Goal: Submit feedback/report problem: Submit feedback/report problem

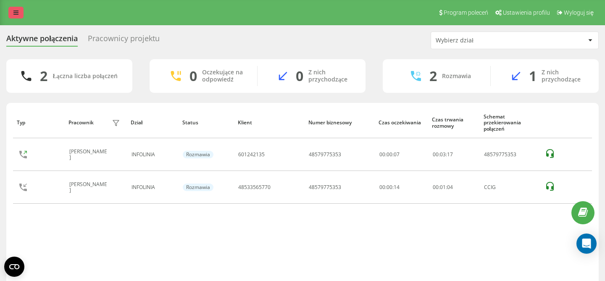
click at [11, 11] on link at bounding box center [15, 13] width 15 height 12
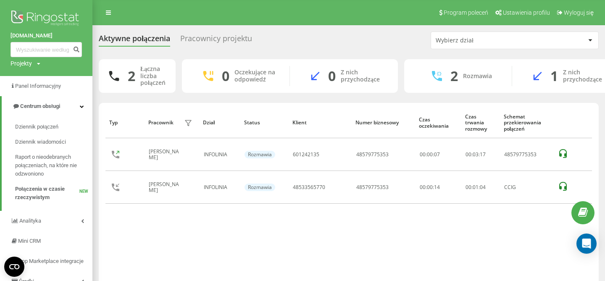
click at [21, 20] on img at bounding box center [46, 18] width 71 height 21
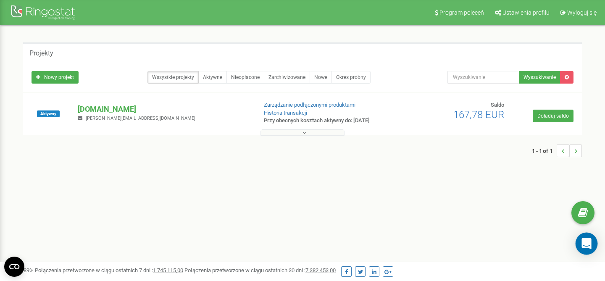
click at [589, 244] on icon "Open Intercom Messenger" at bounding box center [586, 243] width 10 height 11
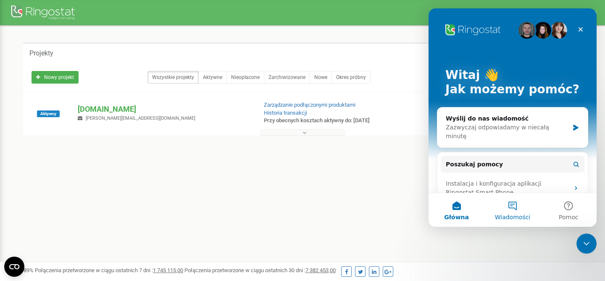
click at [512, 206] on button "Wiadomości" at bounding box center [512, 210] width 56 height 34
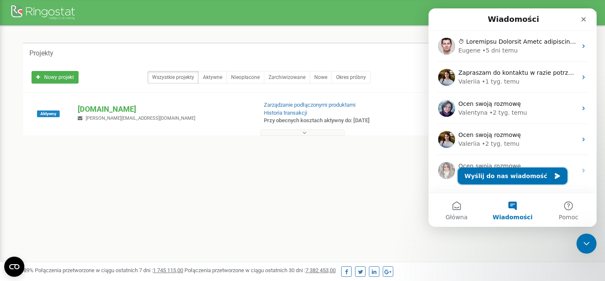
click at [506, 179] on button "Wyślij do nas wiadomość" at bounding box center [513, 176] width 110 height 17
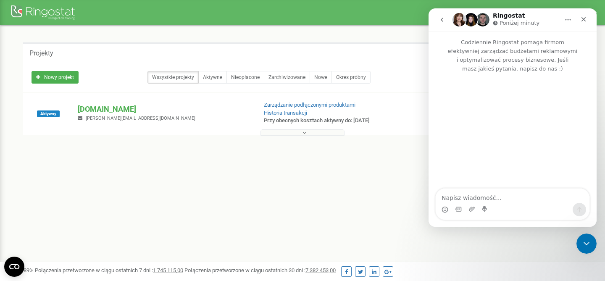
click at [483, 198] on textarea "Napisz wiadomość..." at bounding box center [513, 196] width 154 height 14
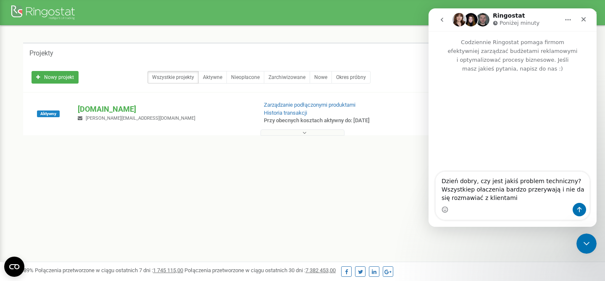
click at [473, 190] on textarea "Dzień dobry, czy jest jakiś problem techniczny? Wszystkiep ołaczenia bardzo prz…" at bounding box center [513, 187] width 154 height 31
click at [469, 190] on textarea "Dzień dobry, czy jest jakiś problem techniczny? Wszystkiep ołaczenia bardzo prz…" at bounding box center [513, 187] width 154 height 31
click at [476, 189] on textarea "Dzień dobry, czy jest jakiś problem techniczny? Wszystkie p ołaczenia bardzo pr…" at bounding box center [513, 187] width 154 height 31
type textarea "Dzień dobry, czy jest jakiś problem techniczny? Wszystkie połaczenia bardzo prz…"
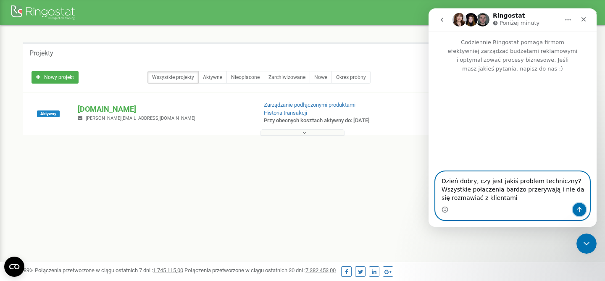
click at [578, 208] on icon "Wyślij wiadomość…" at bounding box center [579, 209] width 5 height 5
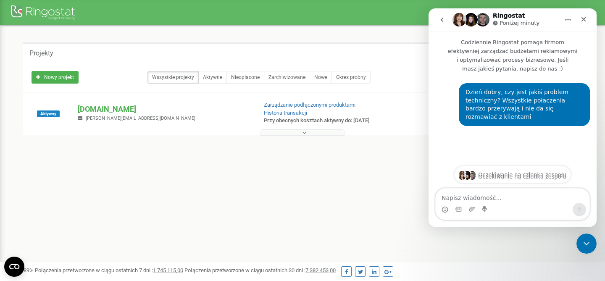
click at [405, 204] on div "Program poleceń Ustawienia profilu Wyloguj się Projekty Nowy projekt Wszystkie …" at bounding box center [302, 252] width 605 height 504
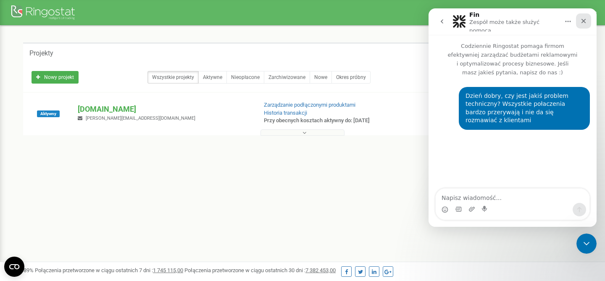
click at [585, 19] on icon "Zamknij" at bounding box center [583, 21] width 5 height 5
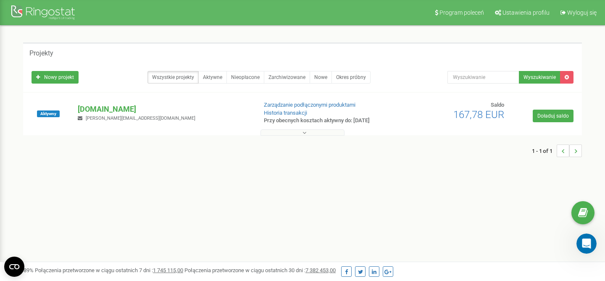
click at [474, 152] on div "1 - 1 of 1" at bounding box center [302, 150] width 559 height 29
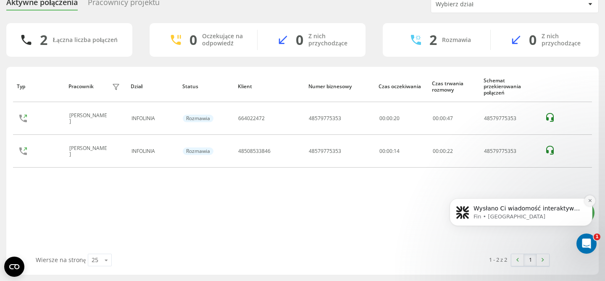
click at [591, 200] on icon "Dismiss notification" at bounding box center [589, 200] width 3 height 3
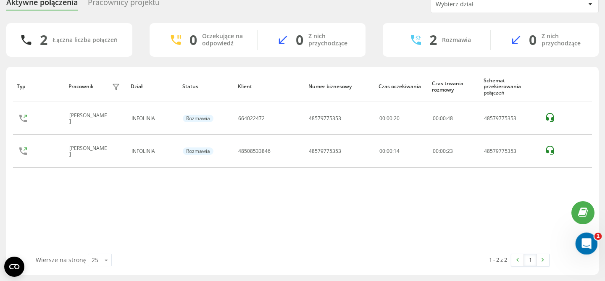
click at [583, 247] on icon "Otwórz komunikator Intercom" at bounding box center [585, 243] width 14 height 14
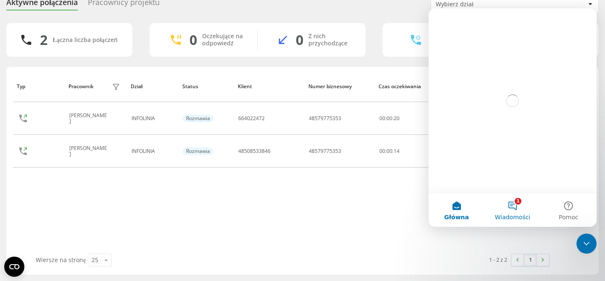
click at [518, 207] on button "1 Wiadomości" at bounding box center [512, 210] width 56 height 34
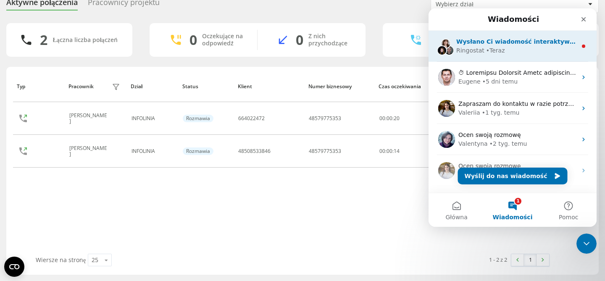
click at [502, 50] on div "• Teraz" at bounding box center [495, 50] width 19 height 9
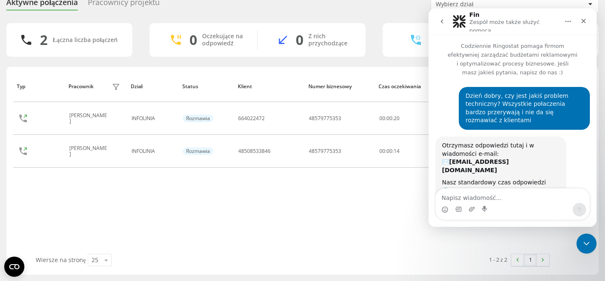
scroll to position [86, 0]
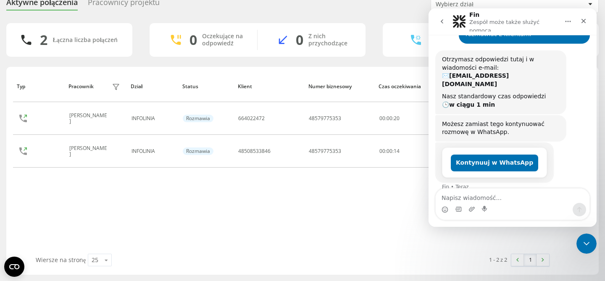
click at [477, 201] on textarea "Napisz wiadomość..." at bounding box center [513, 196] width 154 height 14
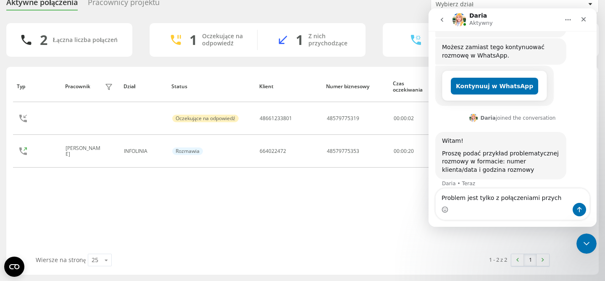
scroll to position [159, 0]
type textarea "Problem jest tylko z połączeniami przychodzącymi"
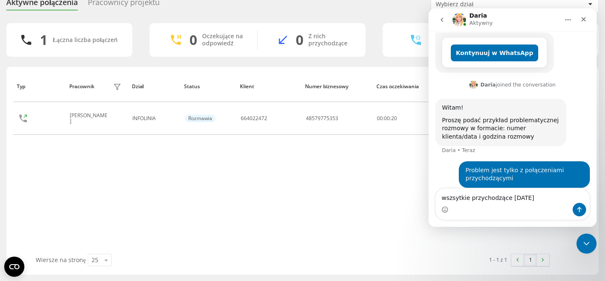
click at [459, 200] on textarea "wszsytkie przychodzące dzisiaj" at bounding box center [513, 196] width 154 height 14
click at [532, 200] on textarea "wszystkie przychodzące dzisiaj" at bounding box center [513, 196] width 154 height 14
type textarea "wszystkie przychodzące dzisiaj"
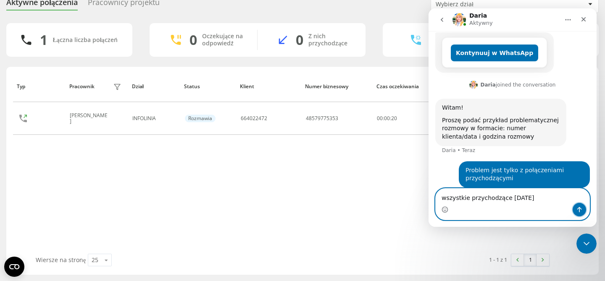
click at [578, 209] on icon "Wyślij wiadomość…" at bounding box center [579, 209] width 7 height 7
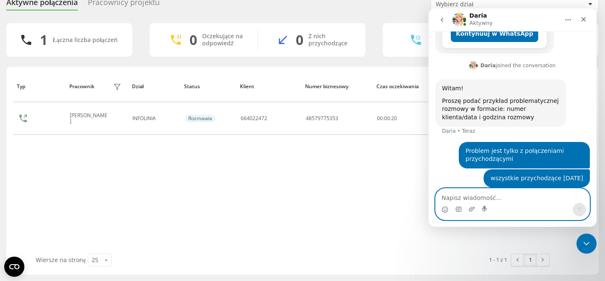
scroll to position [212, 0]
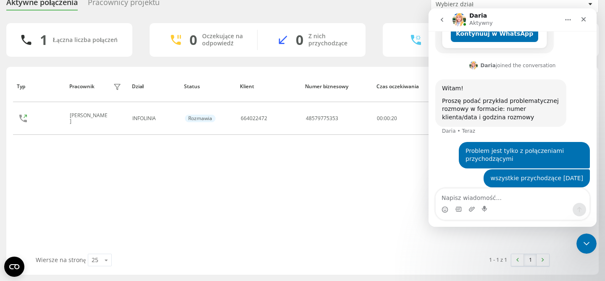
click at [242, 157] on div "Typ Pracownik filtra Dział Status Klient Numer biznesowy Czas oczekiwania Czas …" at bounding box center [302, 162] width 579 height 183
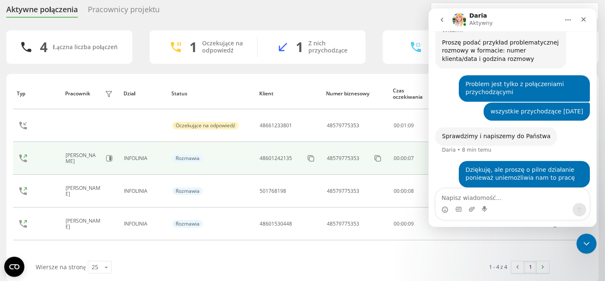
scroll to position [22, 0]
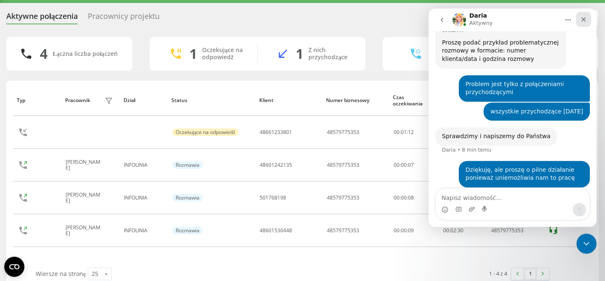
click at [583, 22] on icon "Zamknij" at bounding box center [583, 19] width 7 height 7
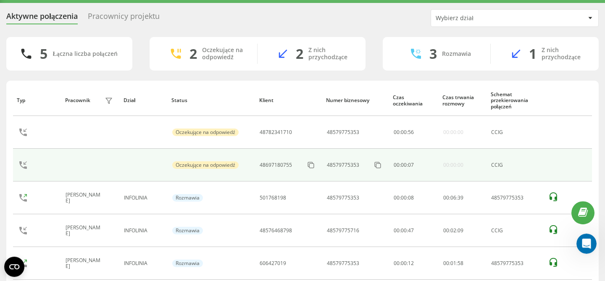
scroll to position [60, 0]
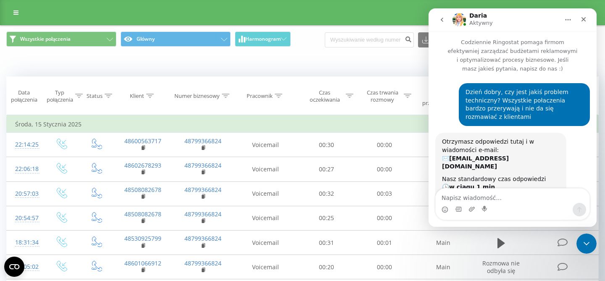
scroll to position [212, 0]
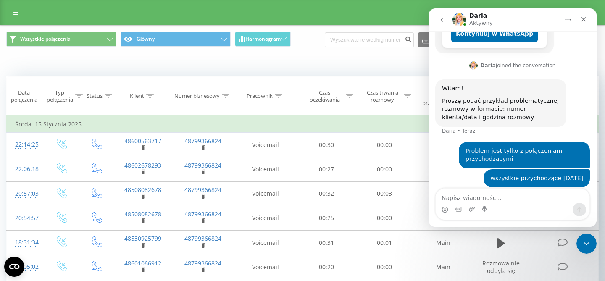
click at [390, 70] on div "Kiedy dane mogą różnić się od danych z innych systemów" at bounding box center [302, 64] width 604 height 20
click at [581, 19] on icon "Zamknij" at bounding box center [583, 19] width 7 height 7
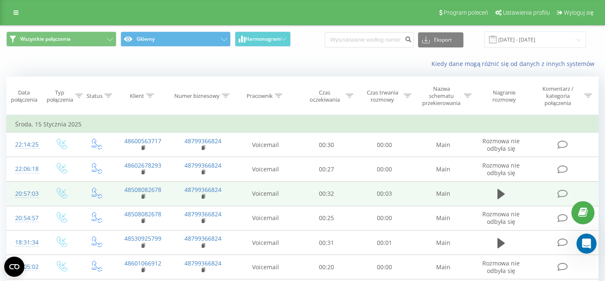
scroll to position [0, 0]
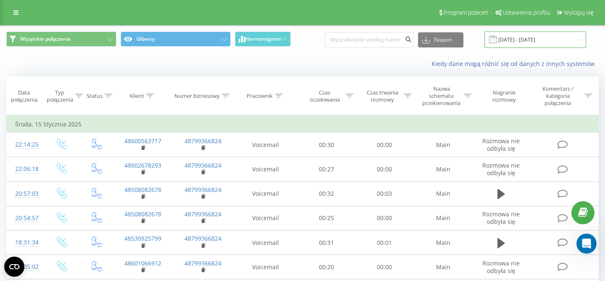
click at [540, 42] on input "15.12.2024 - 15.01.2025" at bounding box center [535, 40] width 102 height 16
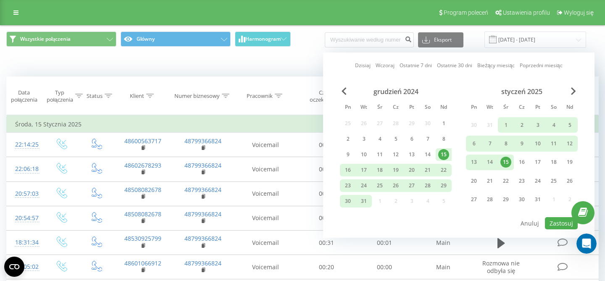
click at [571, 89] on div "styczeń 2025" at bounding box center [522, 91] width 112 height 8
click at [572, 89] on span "Next Month" at bounding box center [573, 91] width 5 height 8
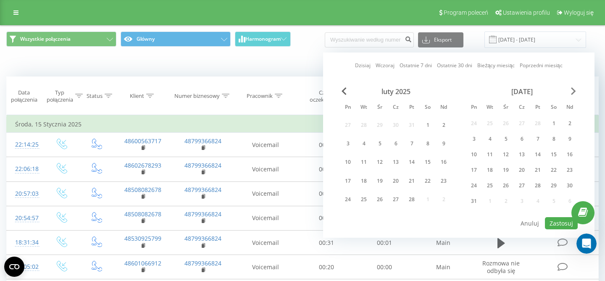
click at [572, 89] on span "Next Month" at bounding box center [573, 91] width 5 height 8
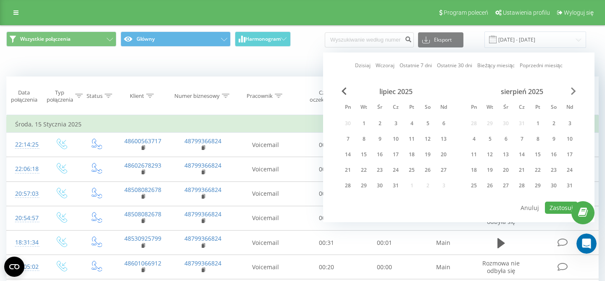
click at [572, 89] on span "Next Month" at bounding box center [573, 91] width 5 height 8
click at [476, 169] on div "22" at bounding box center [473, 170] width 11 height 11
click at [550, 210] on button "Zastosuj" at bounding box center [561, 208] width 33 height 12
type input "22.09.2025 - 22.09.2025"
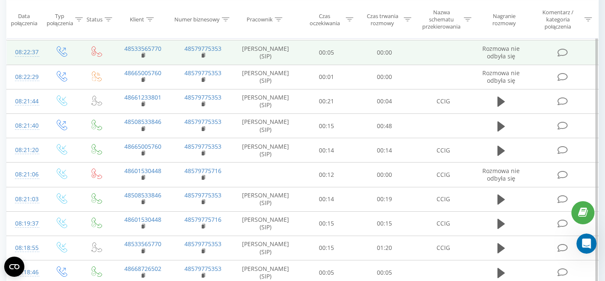
scroll to position [118, 0]
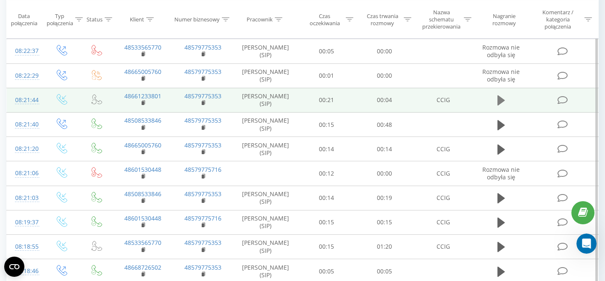
click at [500, 101] on icon at bounding box center [501, 100] width 8 height 10
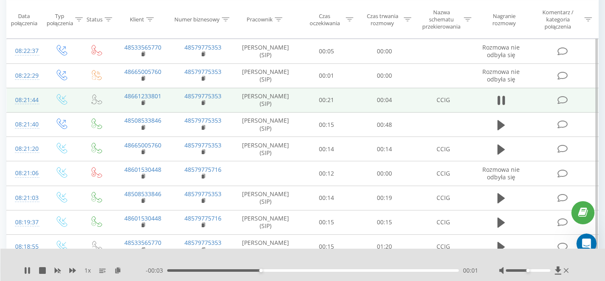
click at [539, 270] on div at bounding box center [528, 270] width 44 height 3
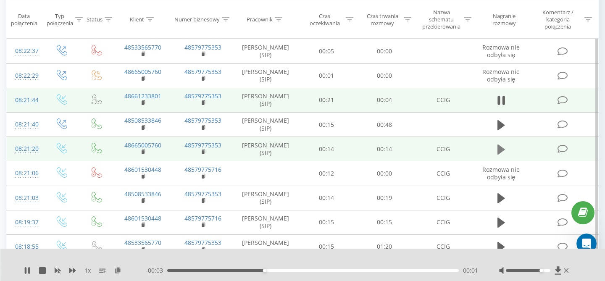
click at [498, 150] on icon at bounding box center [501, 150] width 8 height 10
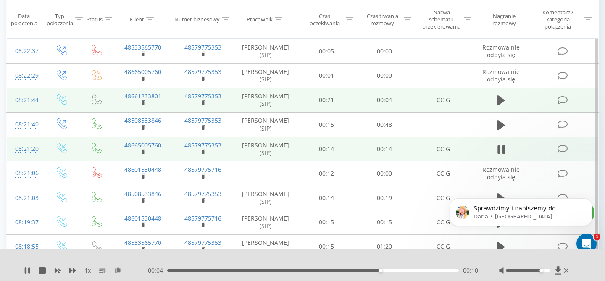
scroll to position [0, 0]
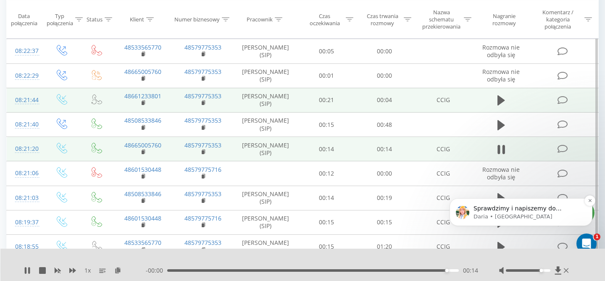
click at [538, 216] on p "Daria • Teraz" at bounding box center [527, 217] width 108 height 8
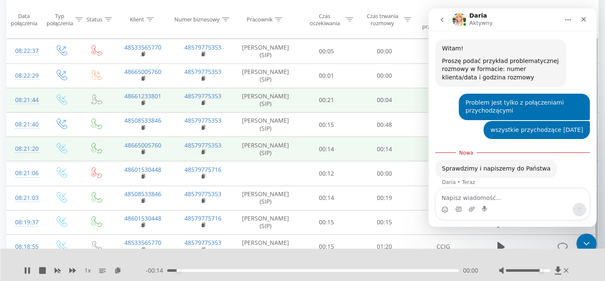
scroll to position [251, 0]
click at [483, 197] on textarea "Napisz wiadomość..." at bounding box center [513, 196] width 154 height 14
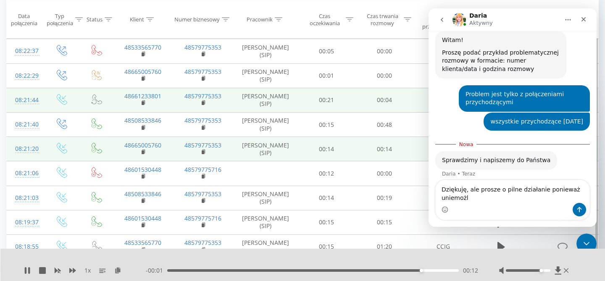
scroll to position [259, 0]
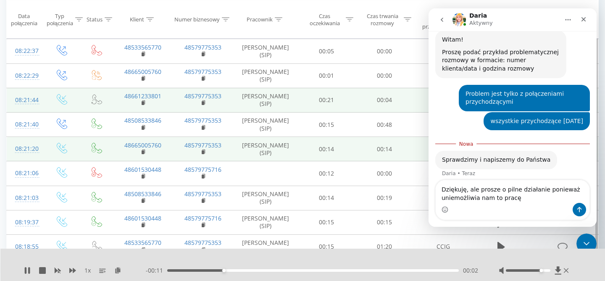
click at [497, 188] on textarea "Dziękuję, ale prosze o pilne działanie ponieważ uniemożliwia nam to pracę" at bounding box center [513, 191] width 154 height 23
type textarea "Dziękuję, ale proszę o pilne działanie ponieważ uniemożliwia nam to pracę"
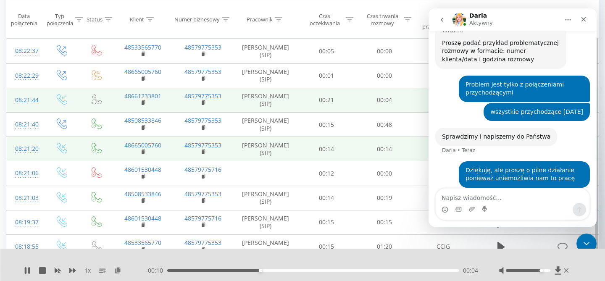
scroll to position [270, 0]
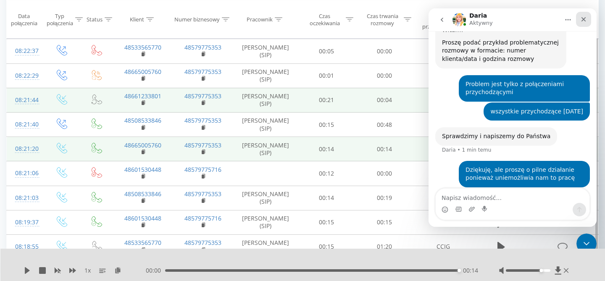
click at [582, 22] on icon "Zamknij" at bounding box center [583, 19] width 7 height 7
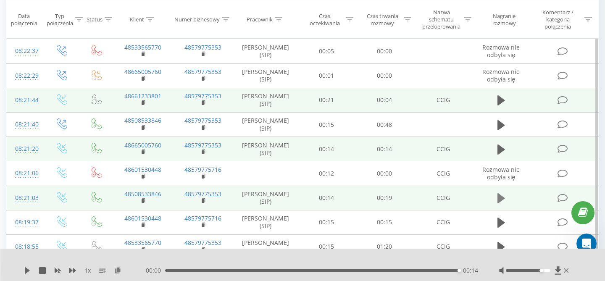
click at [499, 198] on icon at bounding box center [501, 198] width 8 height 10
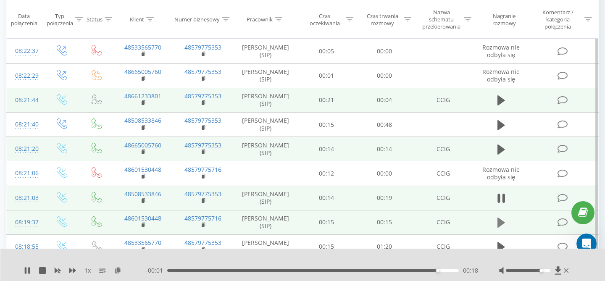
click at [500, 224] on icon at bounding box center [501, 223] width 8 height 10
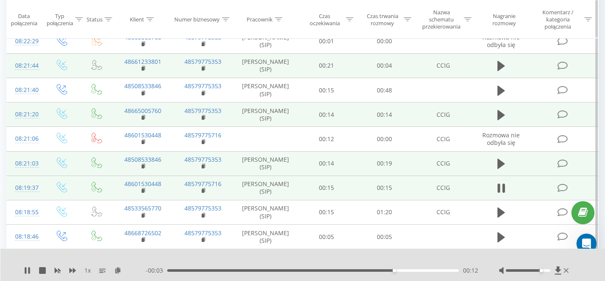
scroll to position [155, 0]
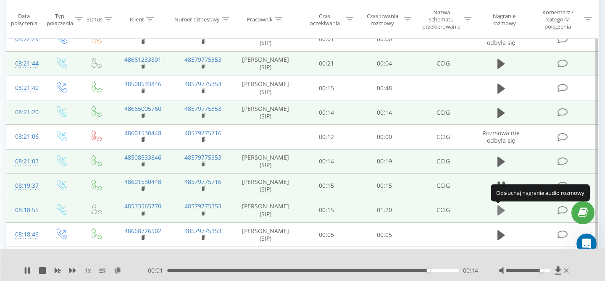
click at [498, 210] on icon at bounding box center [501, 210] width 8 height 10
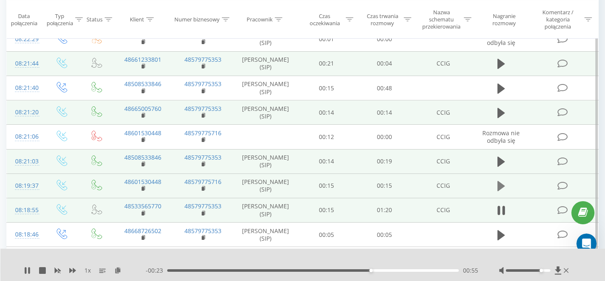
click at [500, 188] on icon at bounding box center [501, 186] width 8 height 10
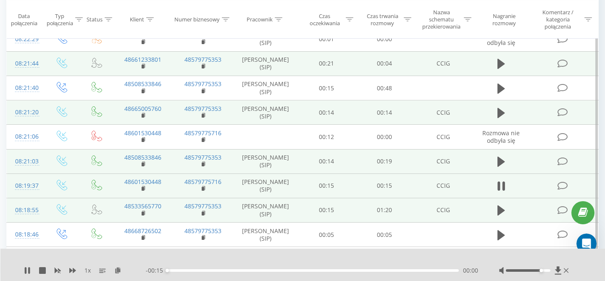
click at [251, 272] on div "- 00:15 00:00 00:00" at bounding box center [312, 270] width 332 height 8
click at [250, 270] on div "00:04" at bounding box center [313, 270] width 292 height 3
click at [580, 238] on div "Otwórz komunikator Intercom" at bounding box center [585, 243] width 28 height 28
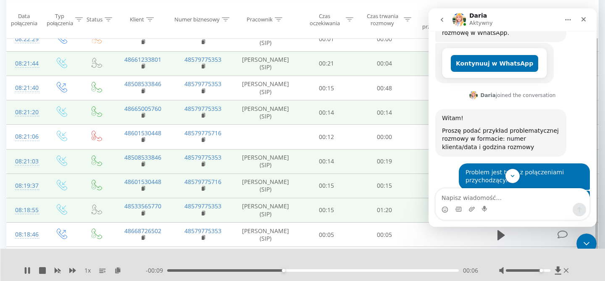
scroll to position [181, 0]
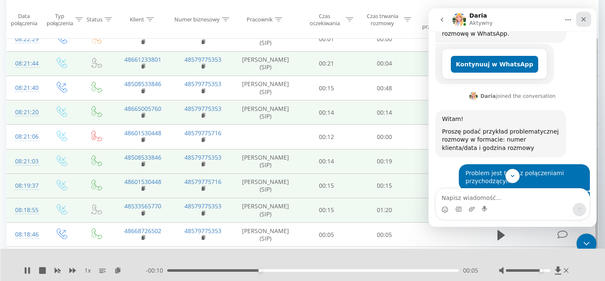
click at [589, 21] on div "Zamknij" at bounding box center [583, 19] width 15 height 15
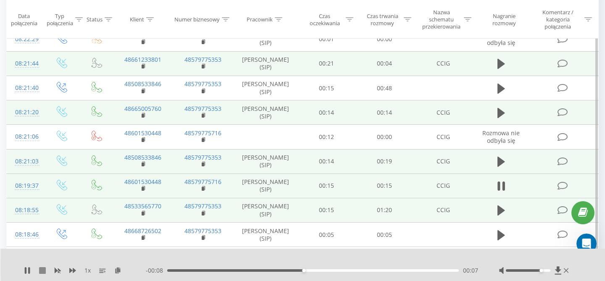
click at [45, 271] on icon at bounding box center [42, 270] width 7 height 7
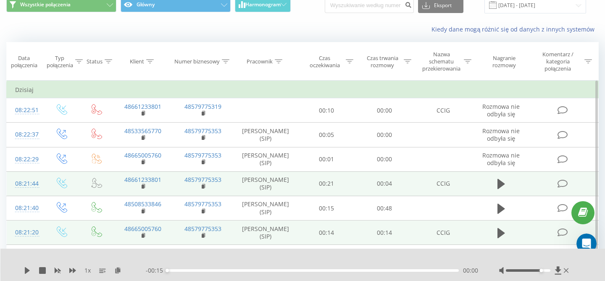
scroll to position [0, 0]
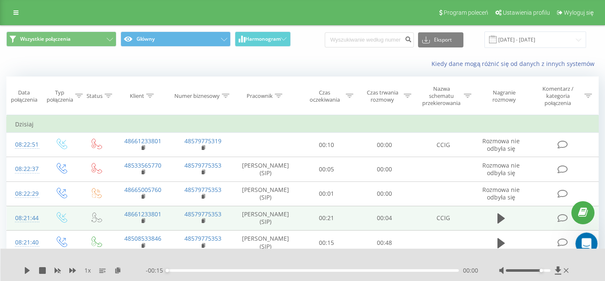
click at [587, 242] on icon "Otwórz komunikator Intercom" at bounding box center [585, 243] width 14 height 14
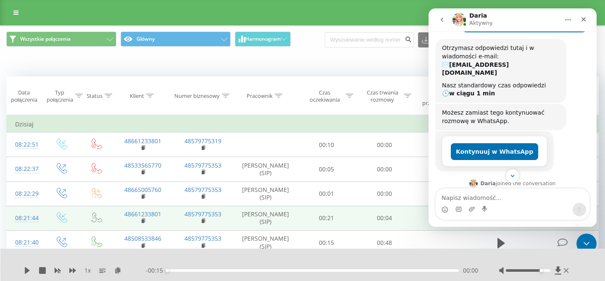
scroll to position [58, 0]
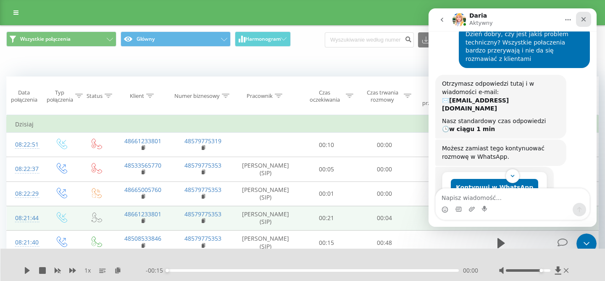
click at [583, 19] on icon "Zamknij" at bounding box center [583, 19] width 7 height 7
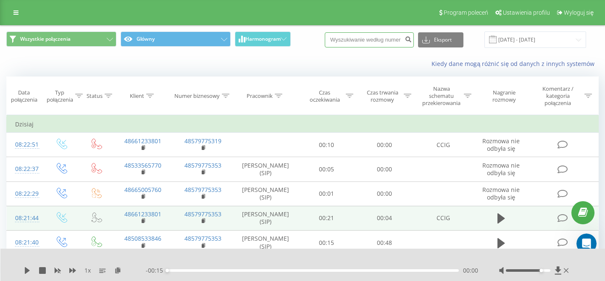
click at [360, 43] on input at bounding box center [369, 39] width 89 height 15
paste input "505925955"
type input "505925955"
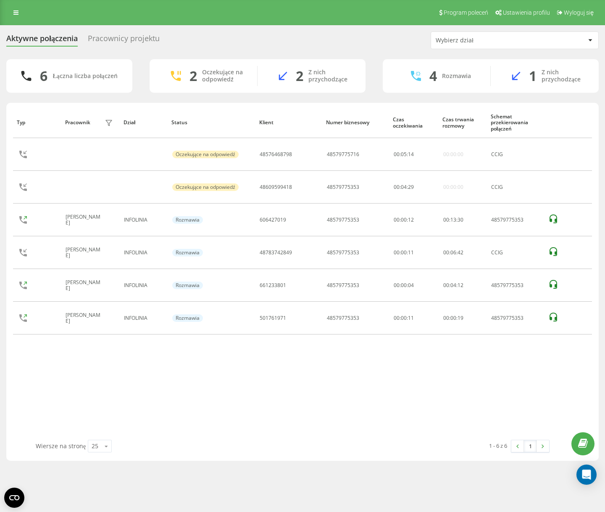
click at [552, 254] on icon at bounding box center [553, 251] width 8 height 9
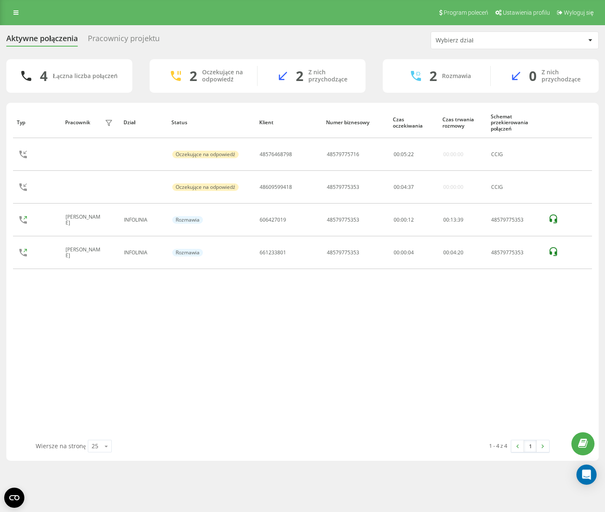
click at [549, 281] on div "Typ Pracownik filtra Dział Status Klient Numer biznesowy Czas oczekiwania Czas …" at bounding box center [302, 273] width 579 height 333
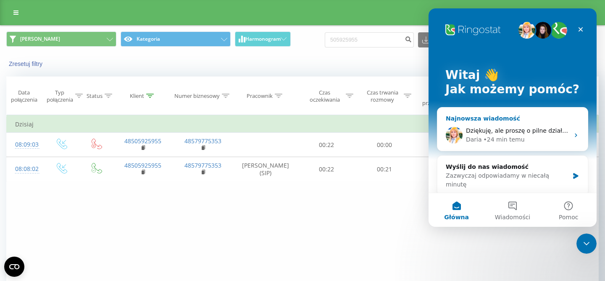
click at [504, 131] on span "Dziękuję, ale proszę o pilne działanie ponieważ uniemożliwia nam to pracę" at bounding box center [576, 130] width 220 height 7
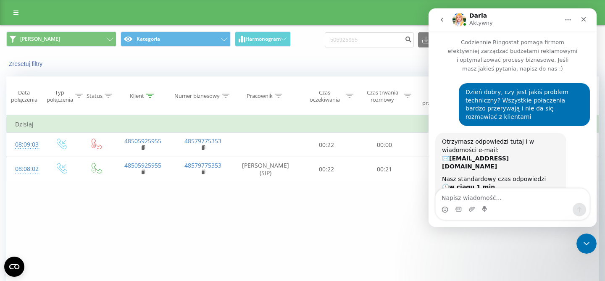
scroll to position [270, 0]
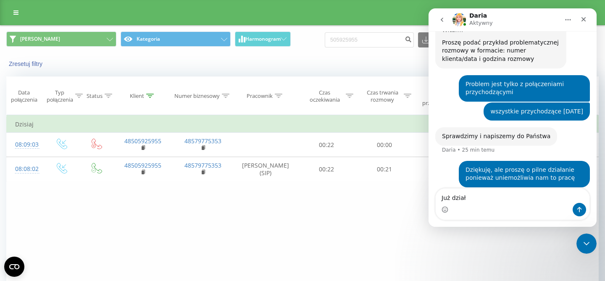
type textarea "Już działa"
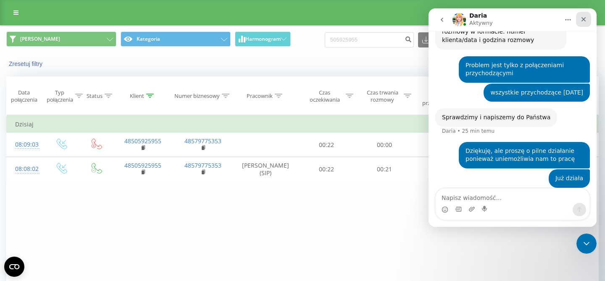
click at [587, 19] on icon "Zamknij" at bounding box center [583, 19] width 7 height 7
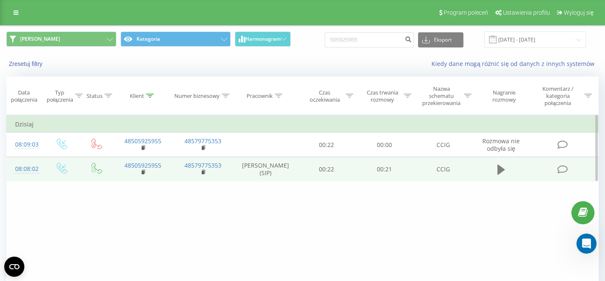
click at [498, 172] on icon at bounding box center [501, 170] width 8 height 10
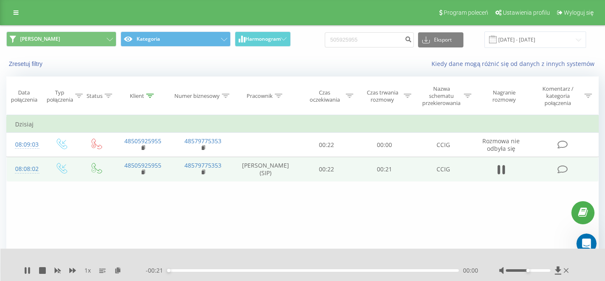
click at [539, 271] on div at bounding box center [528, 270] width 44 height 3
click at [544, 271] on div at bounding box center [528, 270] width 44 height 3
click at [44, 267] on icon at bounding box center [42, 270] width 7 height 7
click at [26, 271] on icon at bounding box center [27, 270] width 5 height 7
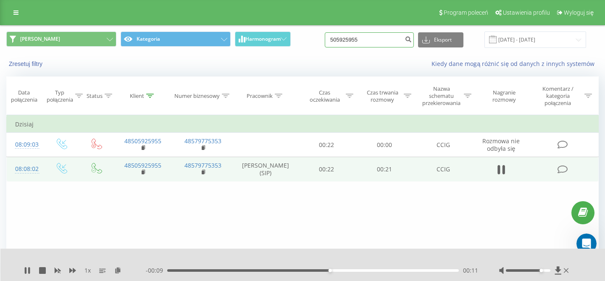
drag, startPoint x: 378, startPoint y: 35, endPoint x: 292, endPoint y: 36, distance: 85.7
click at [325, 36] on input "505925955" at bounding box center [369, 39] width 89 height 15
paste input "602106627"
type input "602106627"
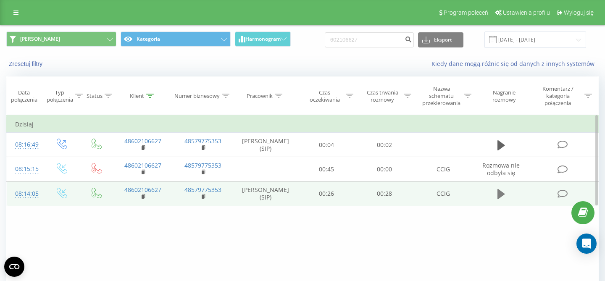
click at [499, 194] on icon at bounding box center [501, 194] width 8 height 10
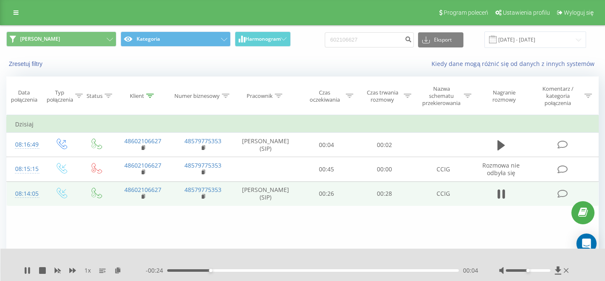
click at [540, 272] on div at bounding box center [534, 270] width 71 height 8
click at [541, 271] on div at bounding box center [528, 270] width 44 height 3
click at [547, 271] on div at bounding box center [528, 270] width 44 height 3
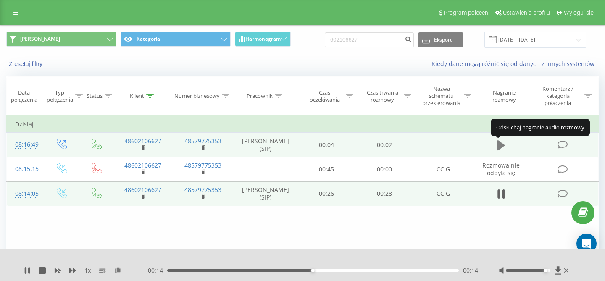
click at [501, 149] on icon at bounding box center [501, 145] width 8 height 10
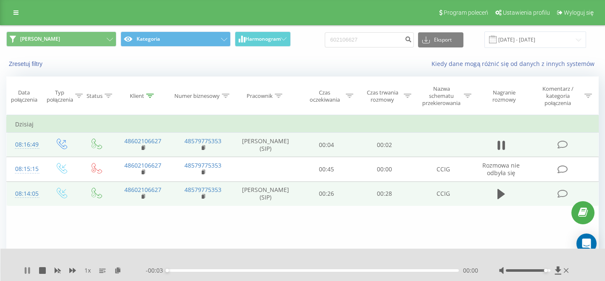
click at [26, 269] on icon at bounding box center [26, 270] width 2 height 7
drag, startPoint x: 381, startPoint y: 38, endPoint x: 295, endPoint y: 38, distance: 85.7
click at [325, 39] on input "602106627" at bounding box center [369, 39] width 89 height 15
paste input "1530448"
type input "601530448"
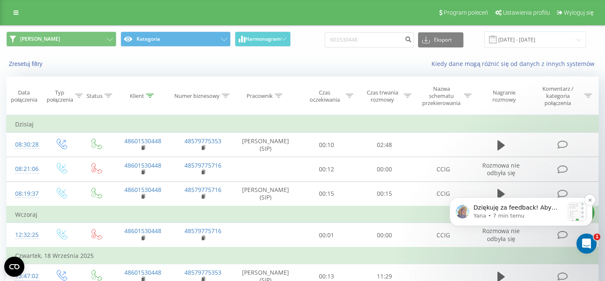
click at [533, 208] on p "Dziękuję za feedback! Aby zmniejszyć prawdopodobieństwo przerwania połączenia w…" at bounding box center [518, 208] width 91 height 8
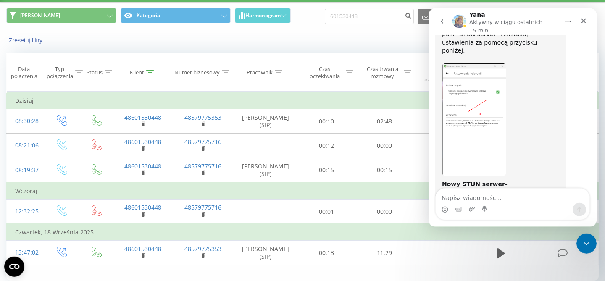
scroll to position [846, 0]
drag, startPoint x: 511, startPoint y: 152, endPoint x: 444, endPoint y: 151, distance: 67.2
click at [442, 176] on div "Nowy STUN serwer- [DOMAIN_NAME]:3479 ​﻿" at bounding box center [501, 188] width 118 height 25
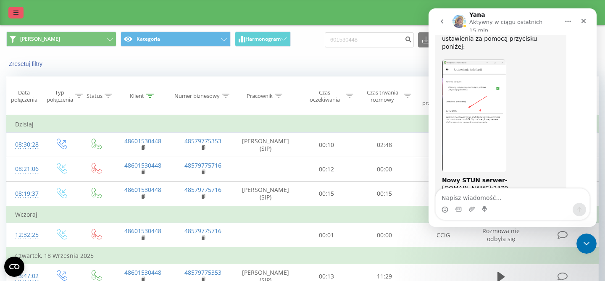
click at [18, 15] on icon at bounding box center [15, 13] width 5 height 6
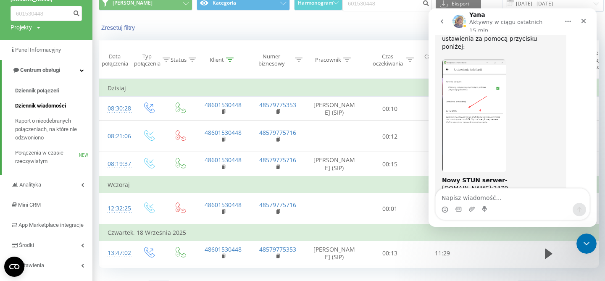
scroll to position [37, 0]
click at [39, 183] on span "Analityka" at bounding box center [30, 184] width 23 height 6
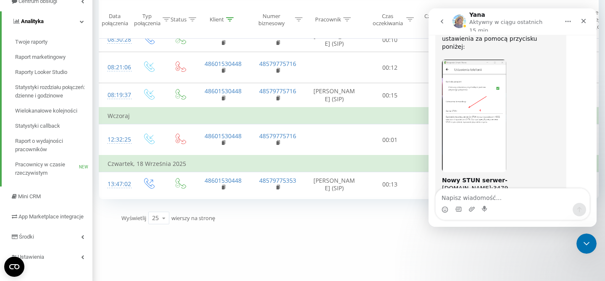
scroll to position [106, 0]
click at [33, 143] on span "Raport o wydajności pracowników" at bounding box center [51, 144] width 73 height 17
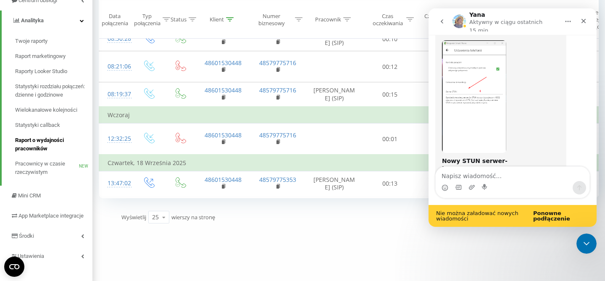
scroll to position [868, 0]
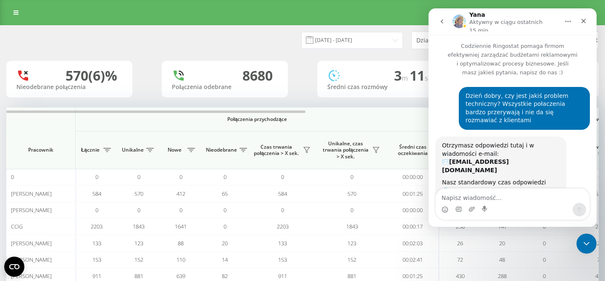
scroll to position [832, 0]
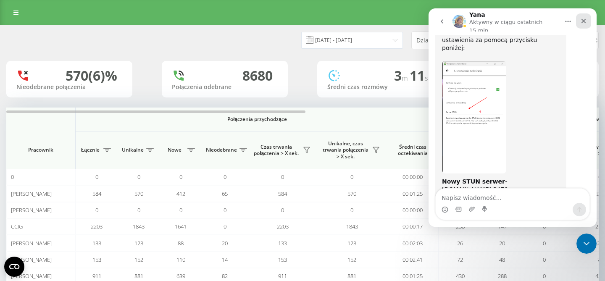
click at [584, 19] on icon "Zamknij" at bounding box center [583, 21] width 5 height 5
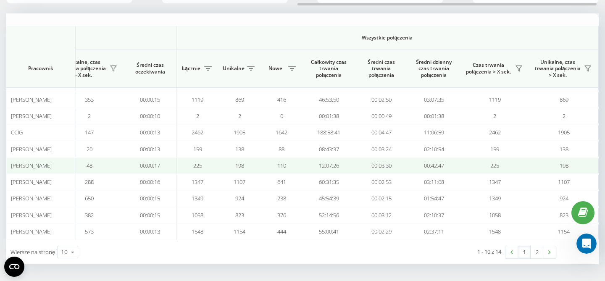
scroll to position [0, 0]
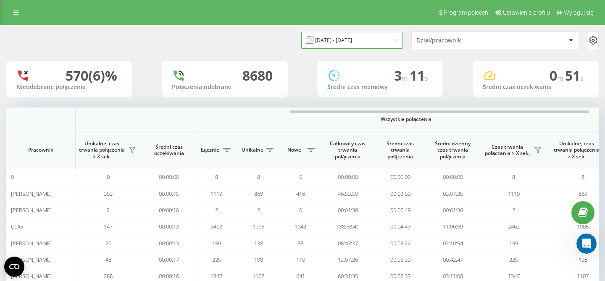
click at [374, 42] on input "22.08.2025 - 22.09.2025" at bounding box center [352, 40] width 102 height 16
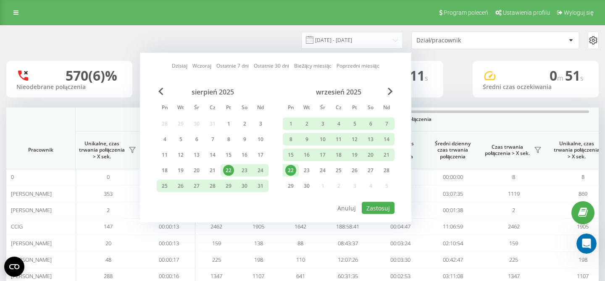
click at [294, 175] on div "22" at bounding box center [291, 170] width 16 height 13
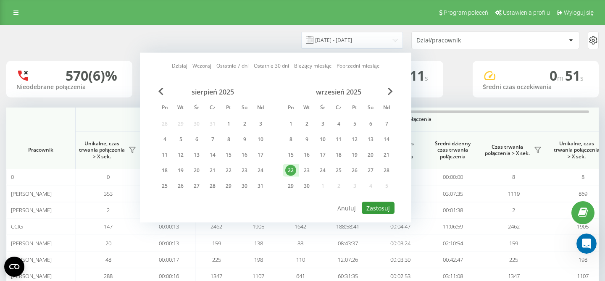
click at [380, 204] on button "Zastosuj" at bounding box center [378, 208] width 33 height 12
type input "22.09.2025 - 22.09.2025"
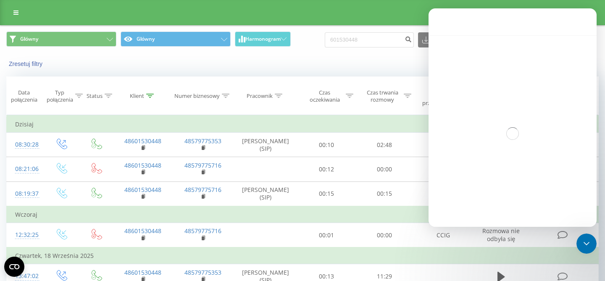
scroll to position [832, 0]
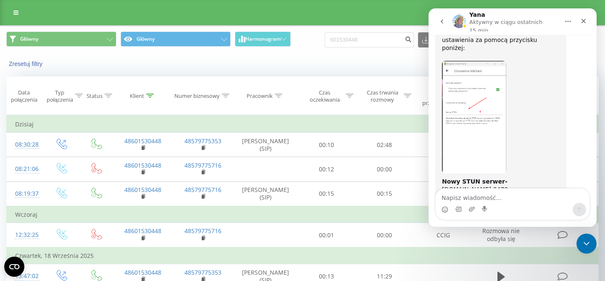
drag, startPoint x: 510, startPoint y: 153, endPoint x: 441, endPoint y: 155, distance: 68.5
copy div "[DOMAIN_NAME]:3479"
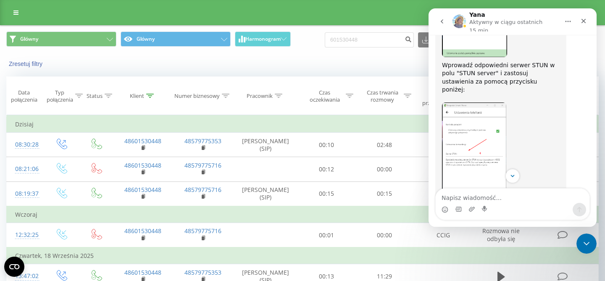
scroll to position [807, 0]
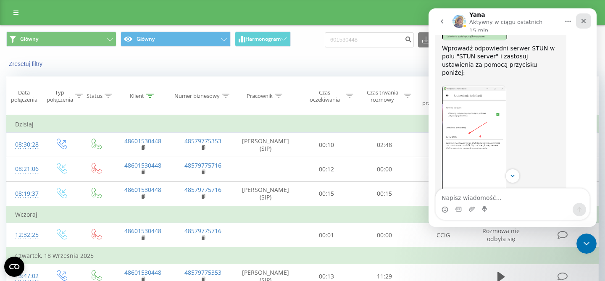
click at [585, 19] on icon "Zamknij" at bounding box center [583, 21] width 7 height 7
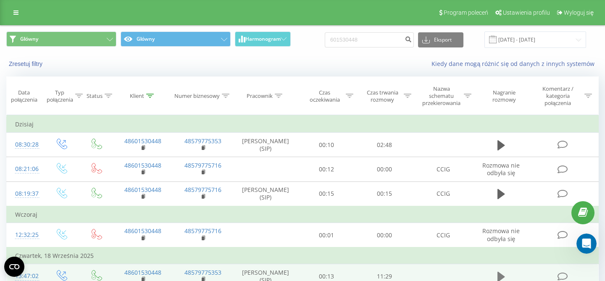
scroll to position [832, 0]
